Goal: Contribute content: Contribute content

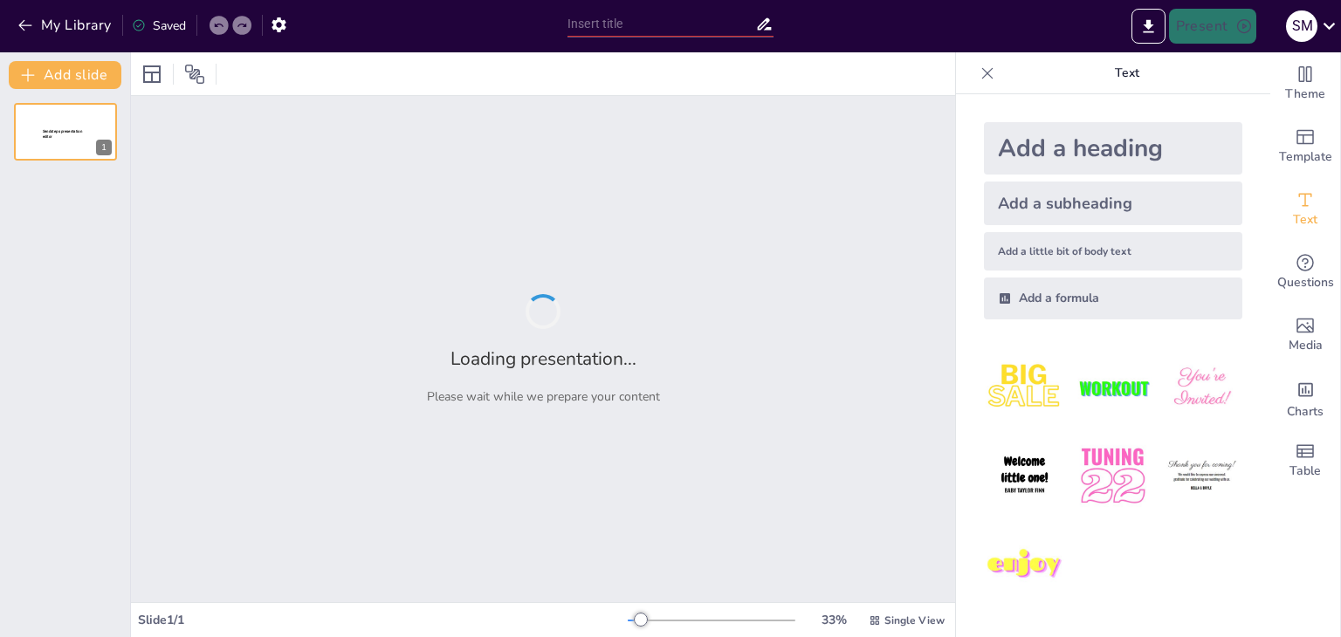
type input "Developing an Innovative Online Food Ordering Application: A Comprehensive Over…"
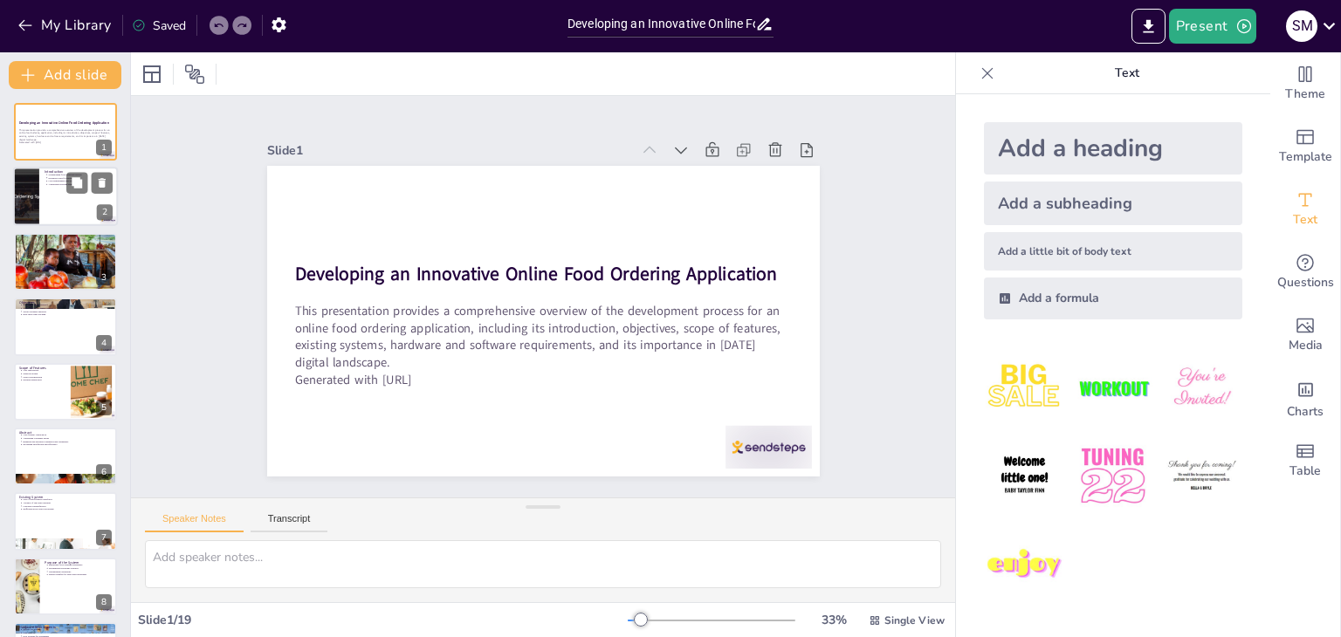
click at [73, 194] on div at bounding box center [65, 197] width 105 height 59
type textarea "The online food ordering application is designed to simplify the way users orde…"
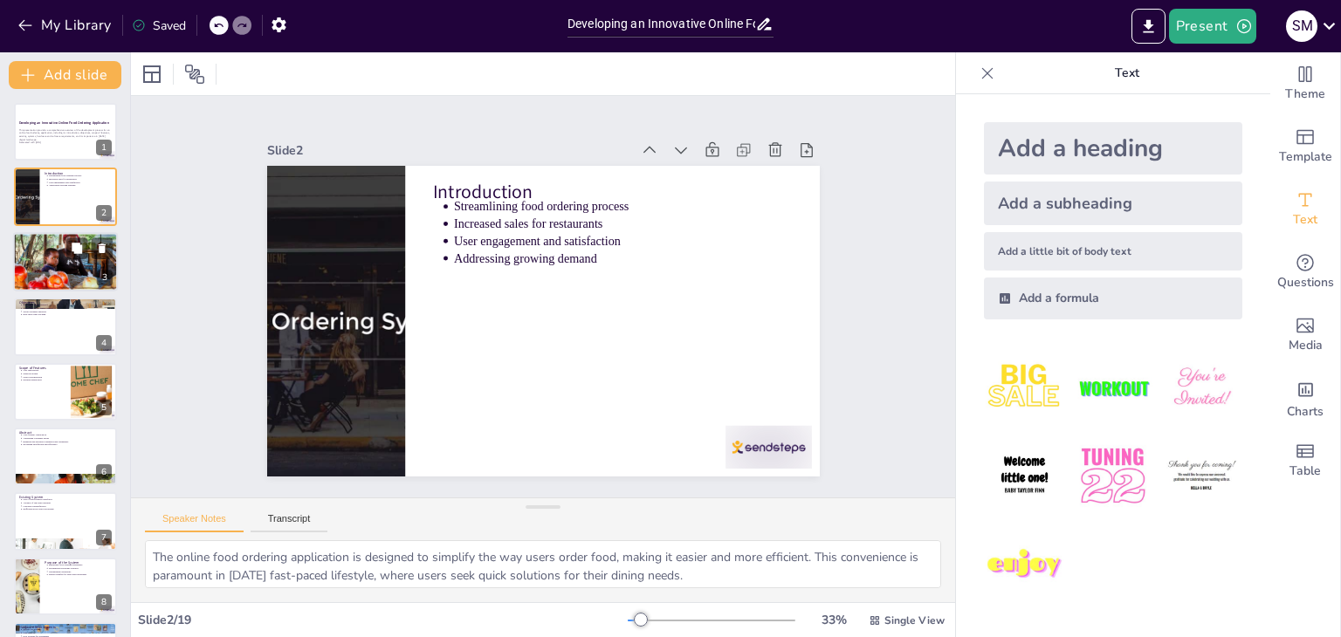
click at [57, 277] on div at bounding box center [65, 261] width 143 height 59
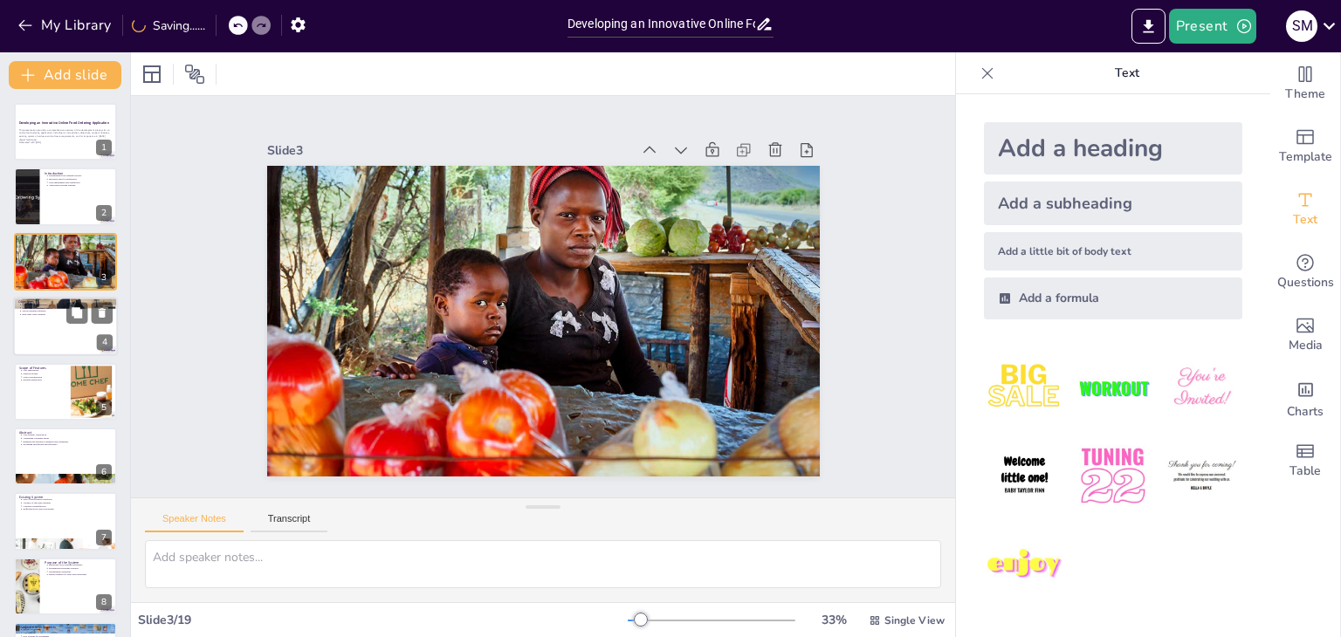
click at [41, 329] on div at bounding box center [65, 326] width 105 height 59
type textarea "A primary objective is to create a seamless user experience that allows for eas…"
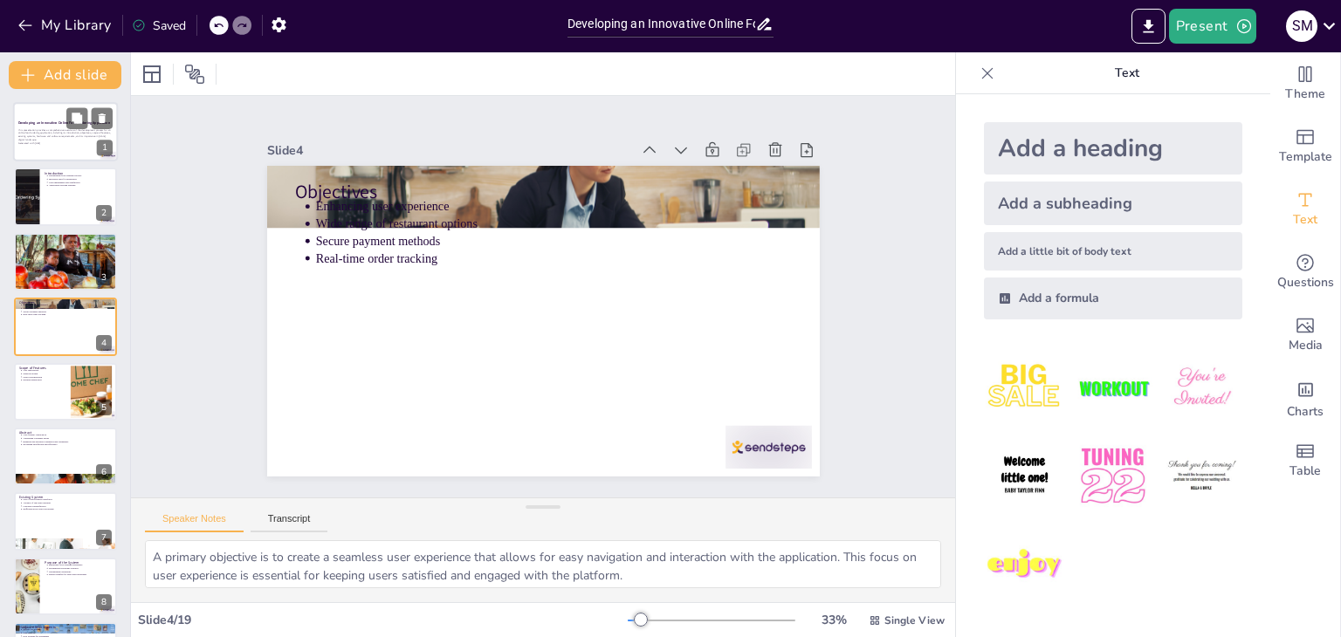
click at [46, 141] on p "Generated with [URL]" at bounding box center [65, 142] width 94 height 3
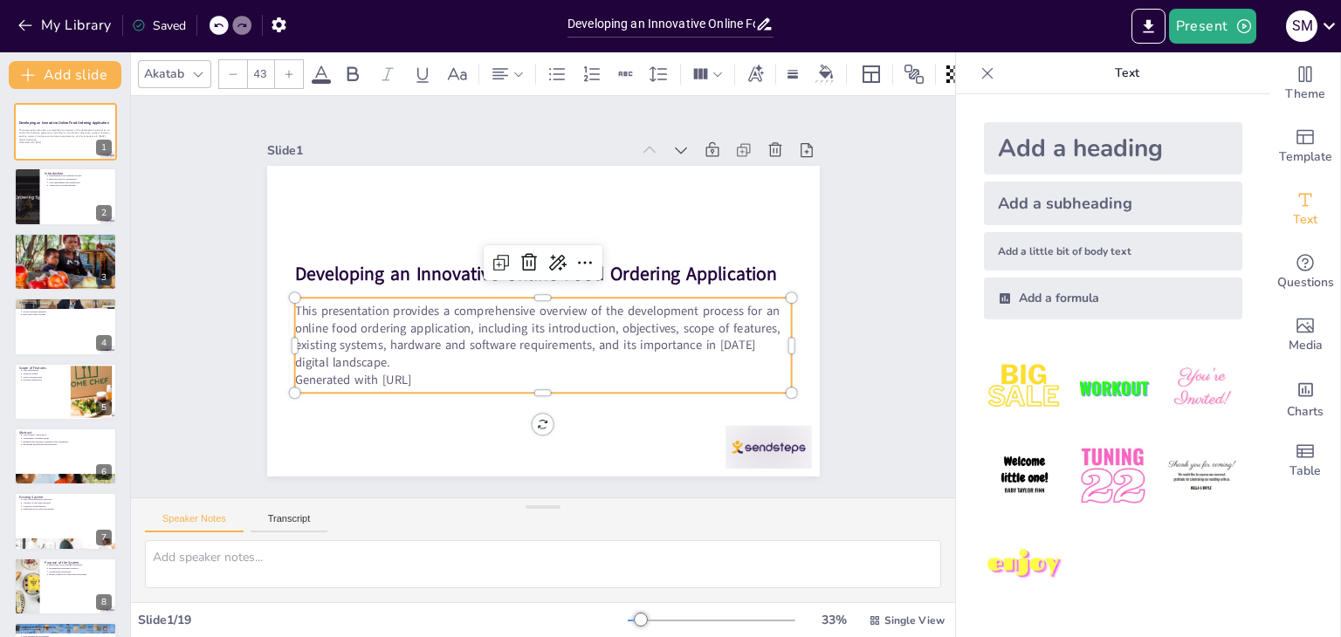
click at [438, 367] on p "Generated with [URL]" at bounding box center [461, 314] width 120 height 490
click at [23, 17] on icon "button" at bounding box center [25, 25] width 17 height 17
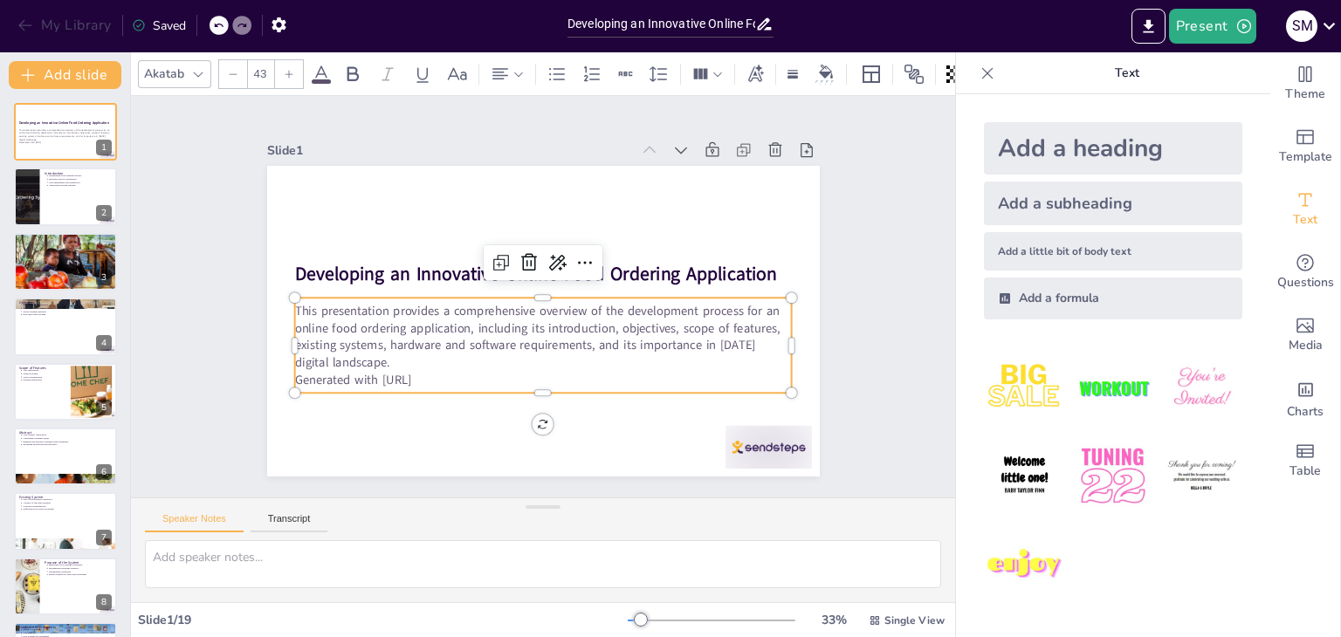
click at [23, 17] on icon "button" at bounding box center [25, 25] width 17 height 17
